Goal: Task Accomplishment & Management: Manage account settings

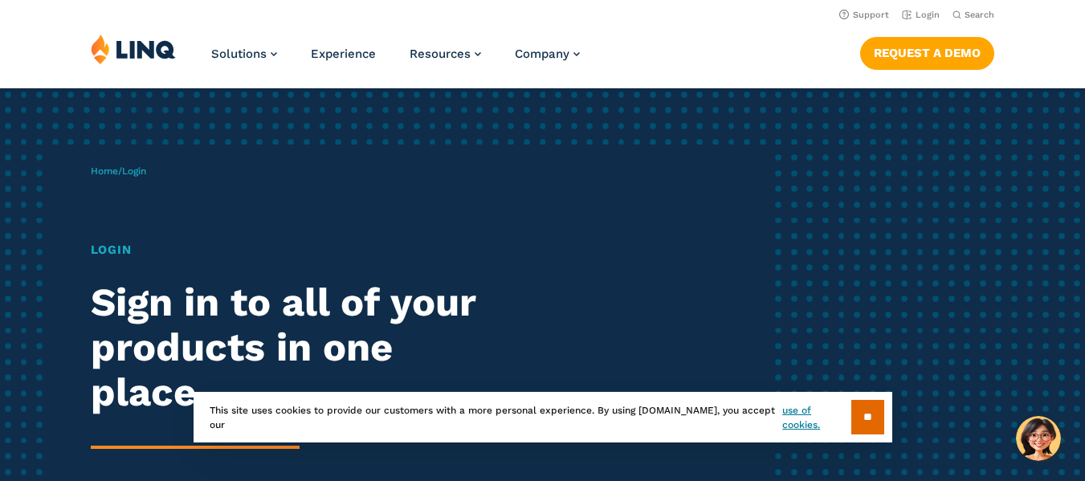
click at [865, 426] on input "**" at bounding box center [867, 417] width 33 height 35
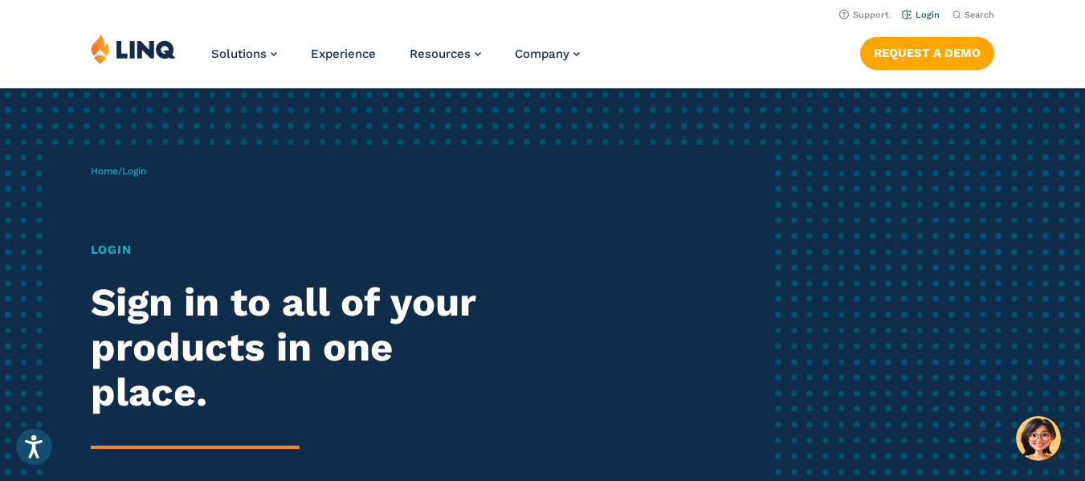
click at [928, 15] on link "Login" at bounding box center [921, 15] width 38 height 10
